Goal: Task Accomplishment & Management: Manage account settings

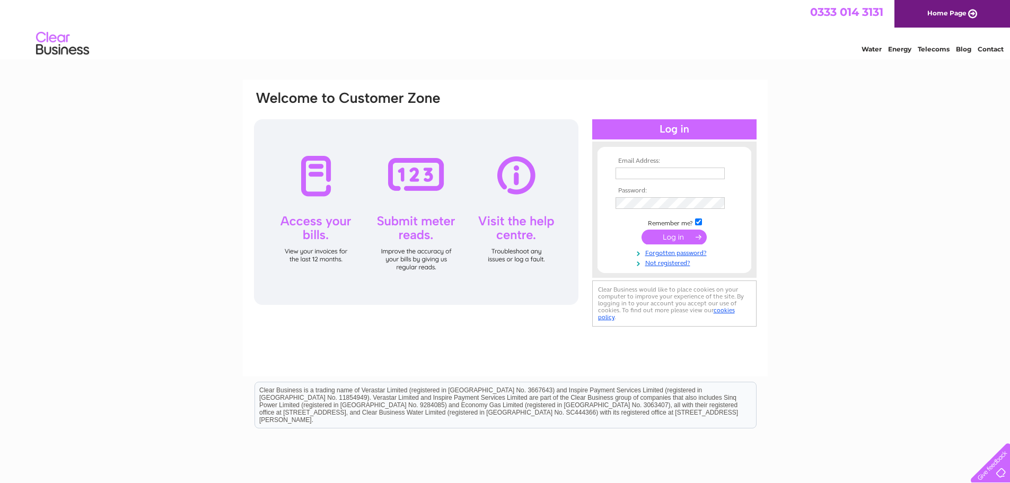
type input "info@schooluniformdirect.org.uk"
click at [670, 234] on input "submit" at bounding box center [674, 237] width 65 height 15
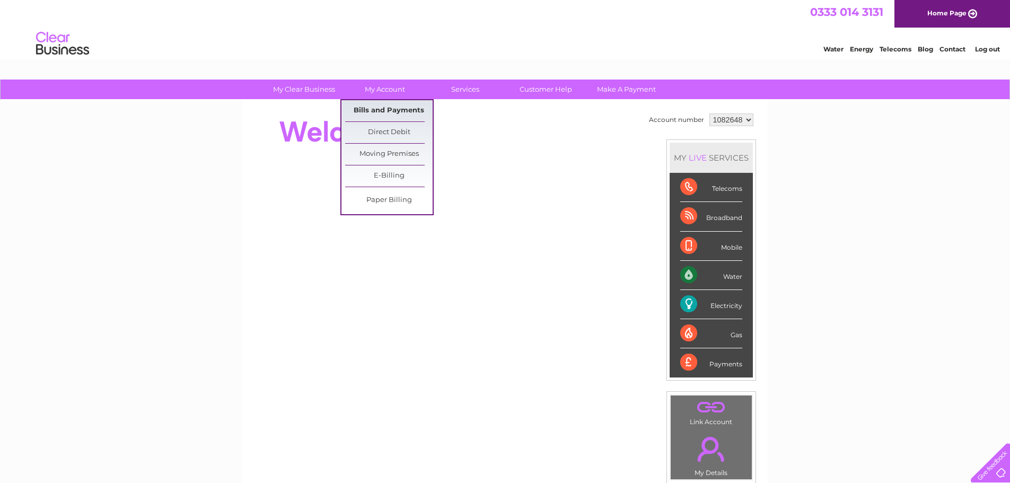
click at [394, 109] on link "Bills and Payments" at bounding box center [388, 110] width 87 height 21
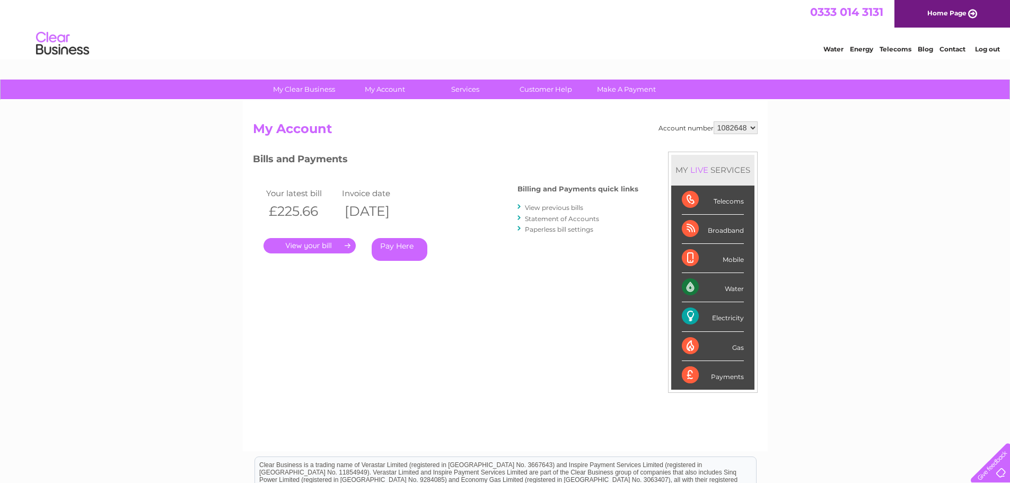
click at [323, 244] on link "." at bounding box center [310, 245] width 92 height 15
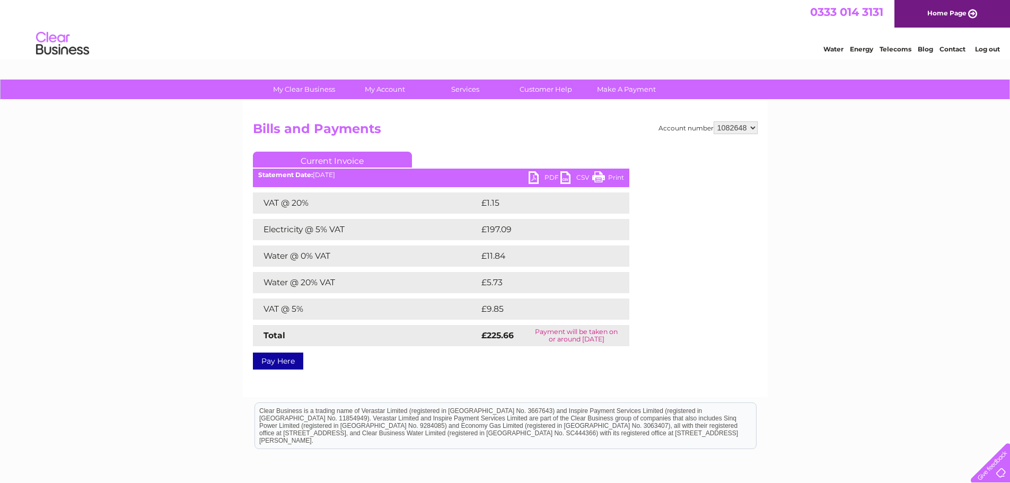
click at [612, 178] on link "Print" at bounding box center [608, 178] width 32 height 15
click at [986, 49] on link "Log out" at bounding box center [987, 49] width 25 height 8
click at [952, 12] on link "Home Page" at bounding box center [953, 14] width 116 height 28
